Goal: Check status: Check status

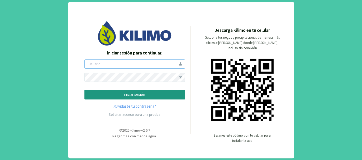
type input "tacchi"
click at [149, 93] on p "iniciar sesión" at bounding box center [135, 95] width 92 height 6
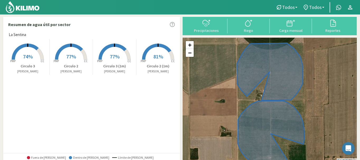
click at [67, 59] on span "77%" at bounding box center [71, 56] width 10 height 7
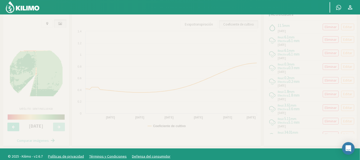
scroll to position [202, 0]
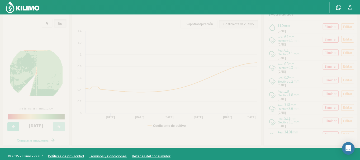
click at [36, 67] on img at bounding box center [36, 73] width 53 height 46
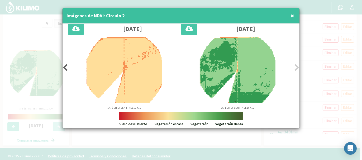
click at [293, 15] on span "×" at bounding box center [292, 15] width 4 height 9
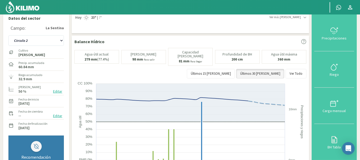
scroll to position [0, 0]
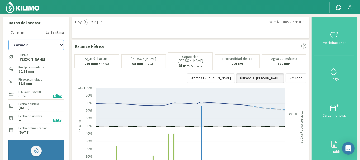
click at [61, 45] on select "Circulo 2 Circulo 2 (1m) Circulo 3 Circulo 3 (1m)" at bounding box center [35, 45] width 55 height 11
click at [8, 40] on select "Circulo 2 Circulo 2 (1m) Circulo 3 Circulo 3 (1m)" at bounding box center [35, 45] width 55 height 11
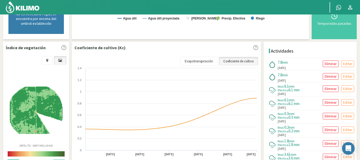
scroll to position [167, 0]
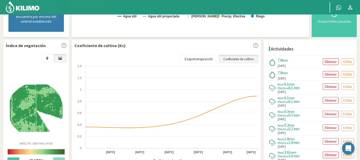
click at [33, 99] on img at bounding box center [36, 109] width 53 height 48
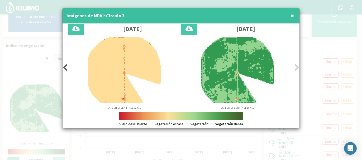
click at [292, 15] on span "×" at bounding box center [292, 15] width 4 height 9
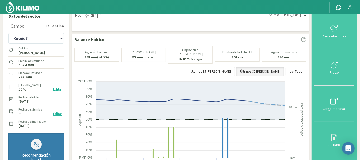
scroll to position [0, 0]
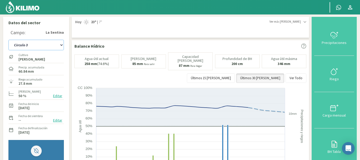
click at [61, 45] on select "Circulo 2 Circulo 2 (1m) Circulo 3 Circulo 3 (1m)" at bounding box center [35, 45] width 55 height 11
click at [8, 40] on select "Circulo 2 Circulo 2 (1m) Circulo 3 Circulo 3 (1m)" at bounding box center [35, 45] width 55 height 11
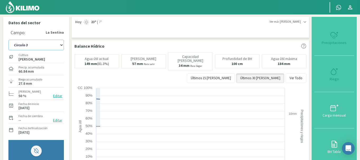
select select "9: Object"
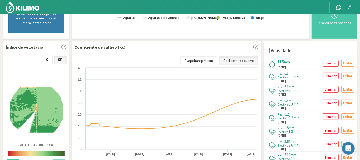
scroll to position [167, 0]
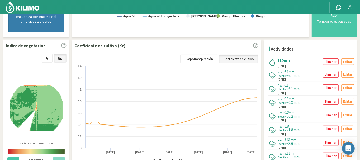
click at [36, 103] on img at bounding box center [36, 108] width 53 height 46
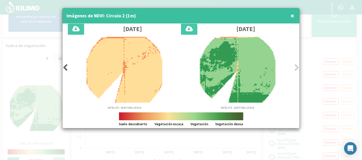
click at [293, 14] on span "×" at bounding box center [292, 15] width 4 height 9
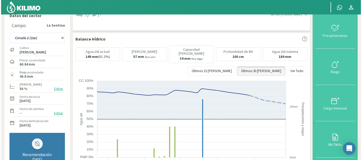
scroll to position [0, 0]
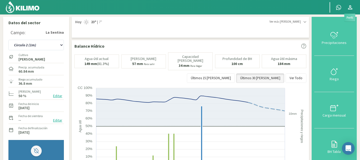
click at [350, 7] on icon at bounding box center [350, 7] width 6 height 6
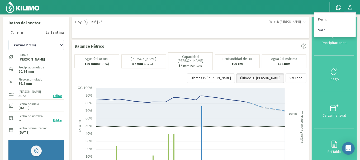
click at [322, 30] on link "Salir" at bounding box center [335, 30] width 42 height 11
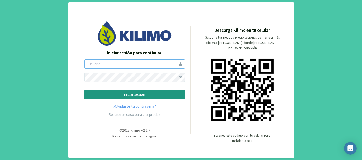
type input "tacchi"
